Goal: Browse casually: Explore the website without a specific task or goal

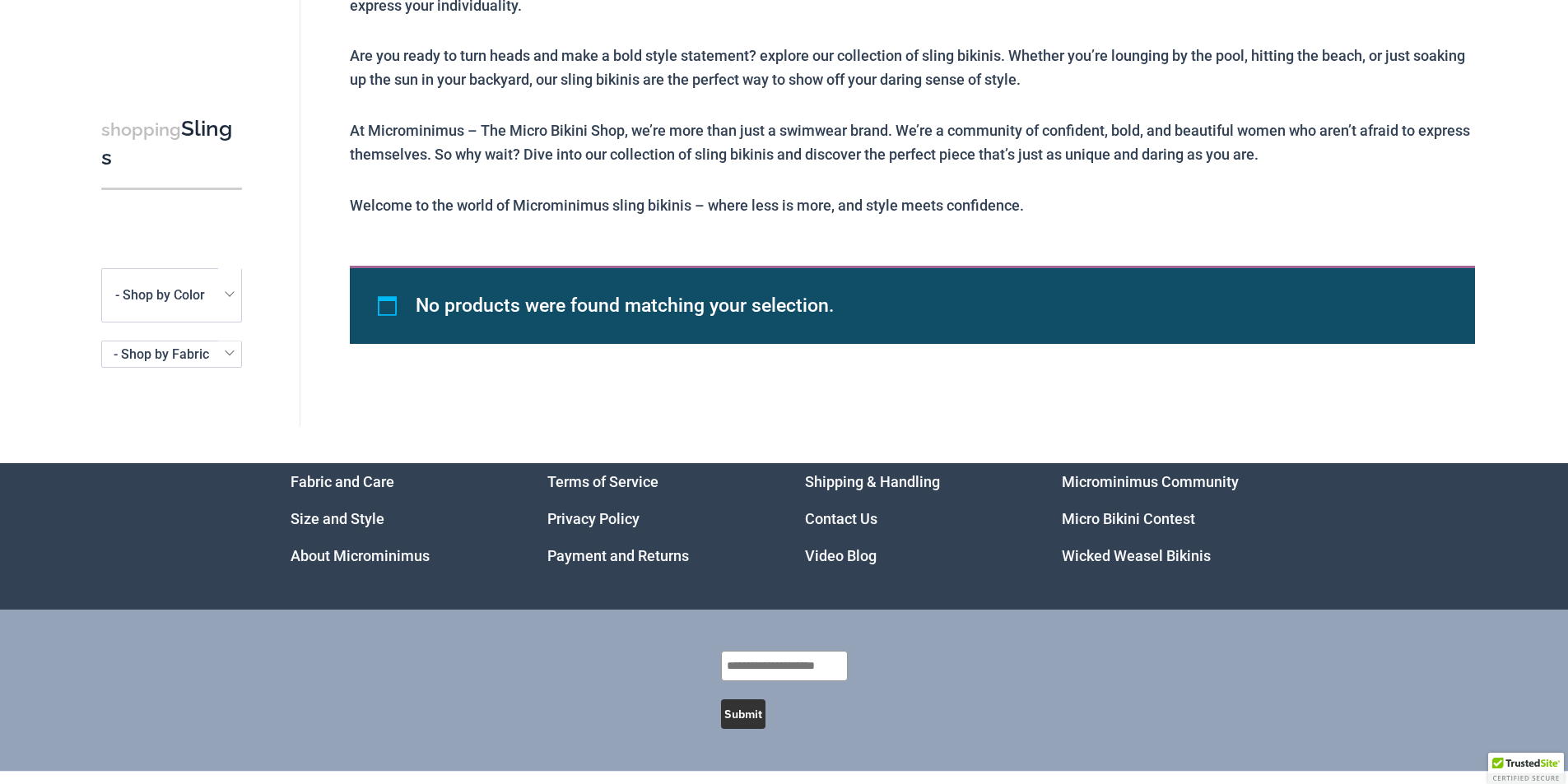
scroll to position [791, 0]
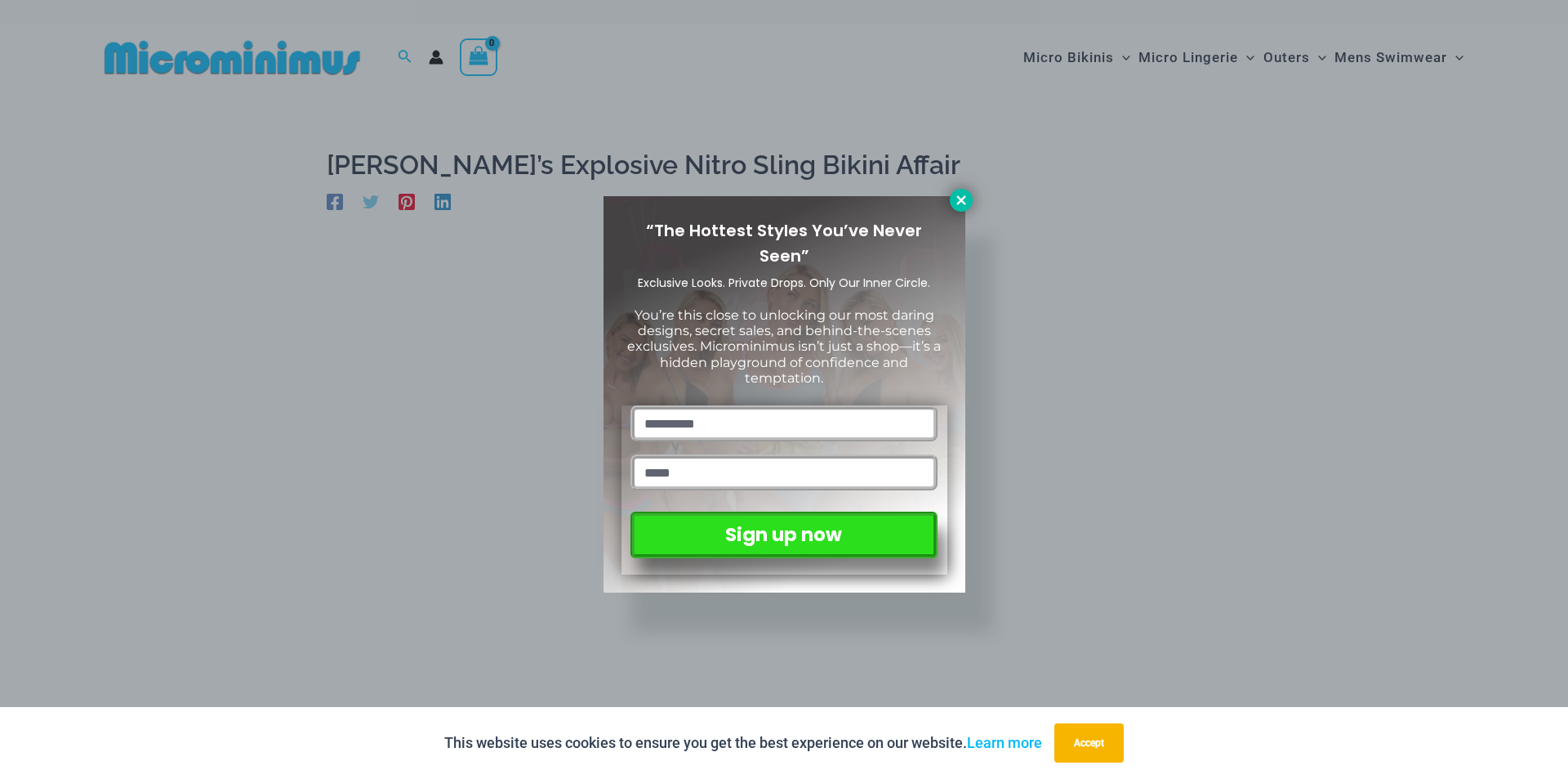
click at [956, 200] on icon at bounding box center [961, 200] width 15 height 15
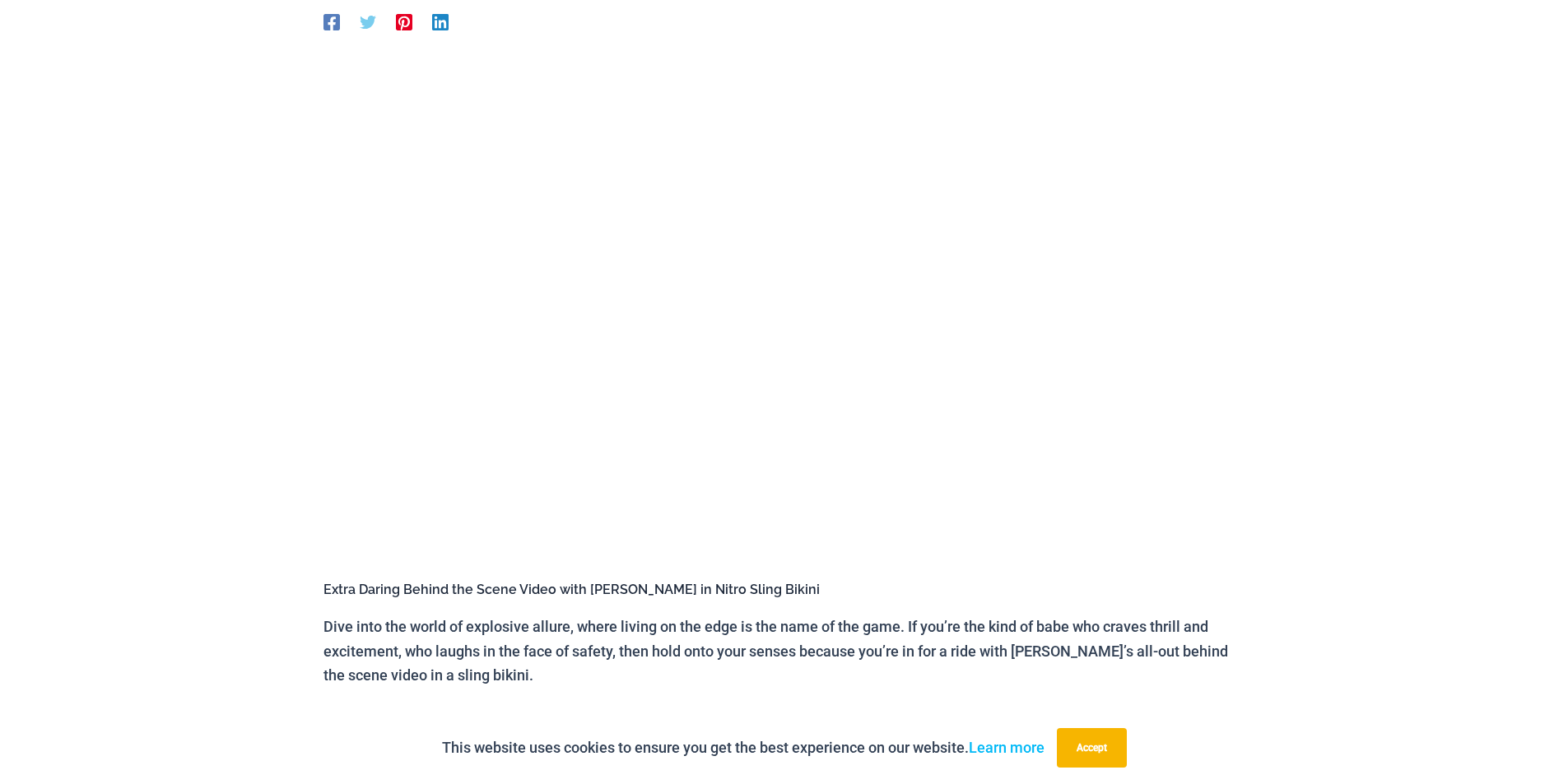
scroll to position [235, 0]
